Goal: Understand process/instructions: Learn how to perform a task or action

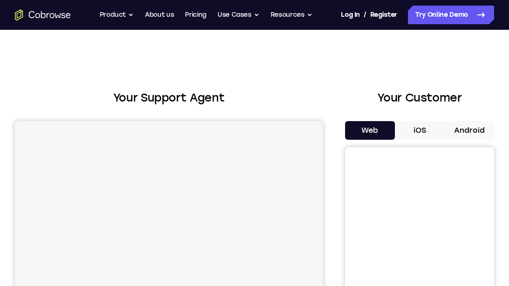
click at [471, 122] on button "Android" at bounding box center [469, 130] width 50 height 19
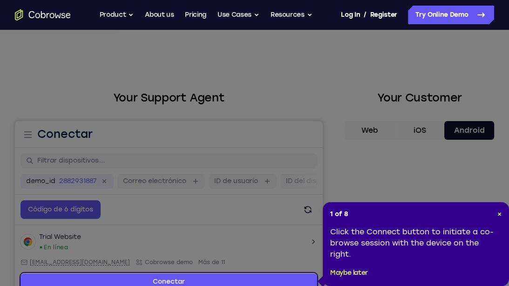
click at [509, 220] on div "1 of 8 × Click the Connect button to initiate a co-browse session with the devi…" at bounding box center [416, 244] width 186 height 84
click at [507, 215] on div "1 of 8 × Click the Connect button to initiate a co-browse session with the devi…" at bounding box center [416, 244] width 186 height 84
click at [499, 214] on span "×" at bounding box center [500, 214] width 4 height 8
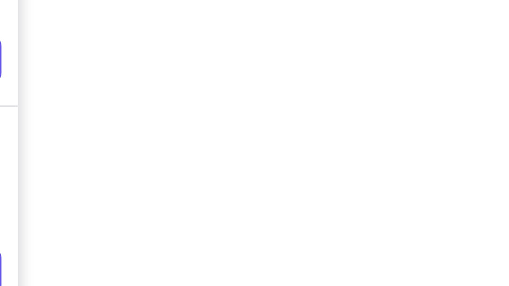
scroll to position [159, 0]
